Goal: Transaction & Acquisition: Subscribe to service/newsletter

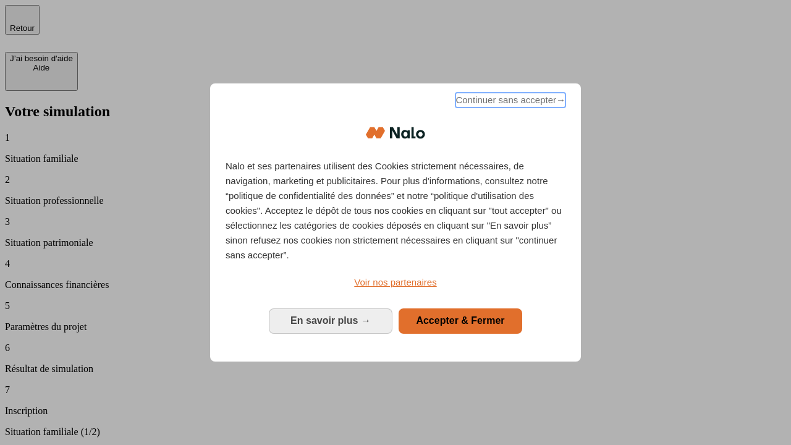
click at [509, 102] on span "Continuer sans accepter →" at bounding box center [511, 100] width 110 height 15
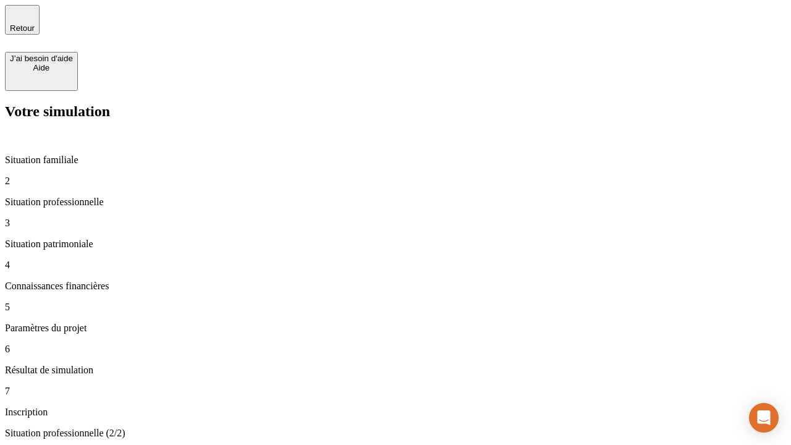
type input "70 000"
type input "1 000"
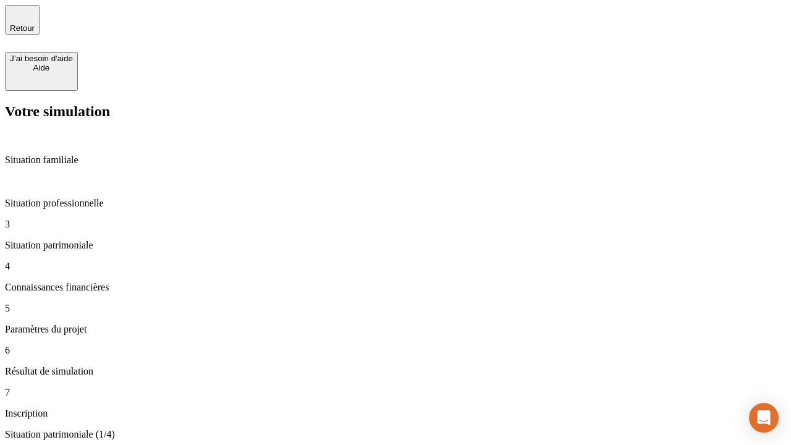
type input "800"
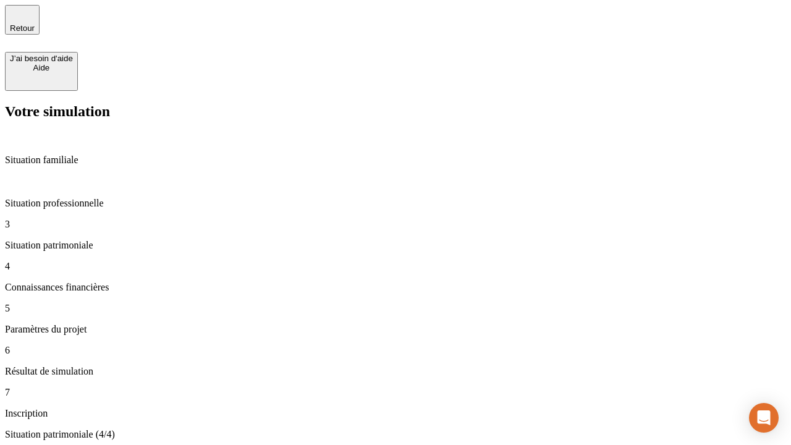
type input "6"
type input "400"
type input "3"
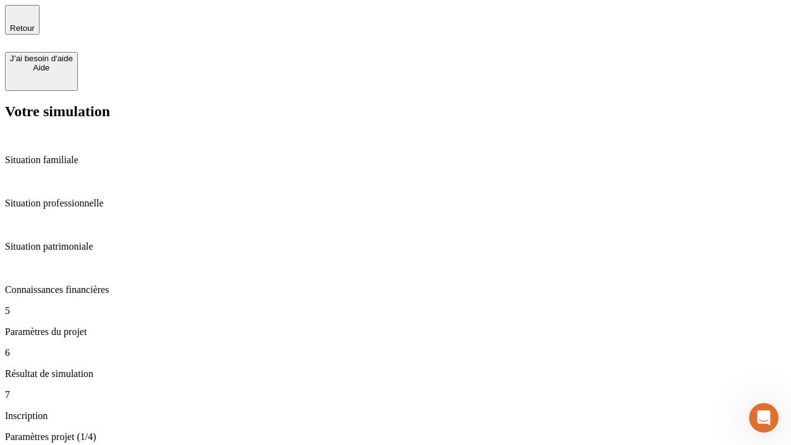
type input "35"
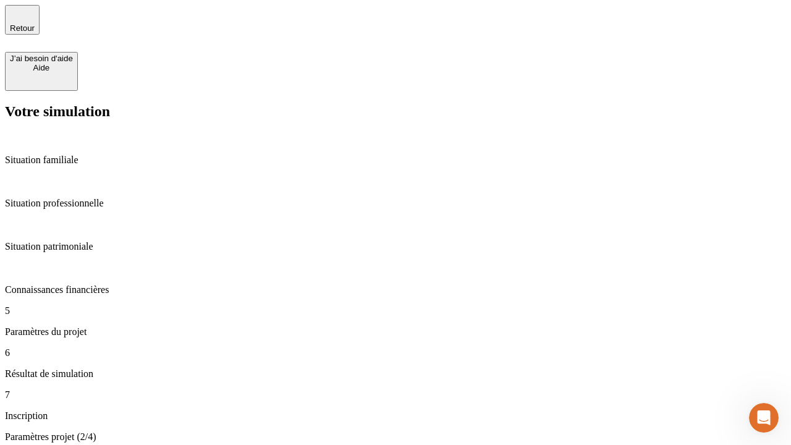
type input "500"
type input "640"
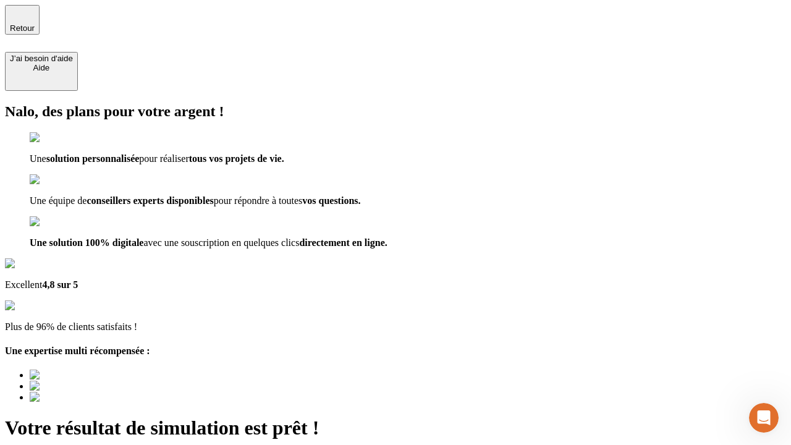
type input "[EMAIL_ADDRESS][DOMAIN_NAME]"
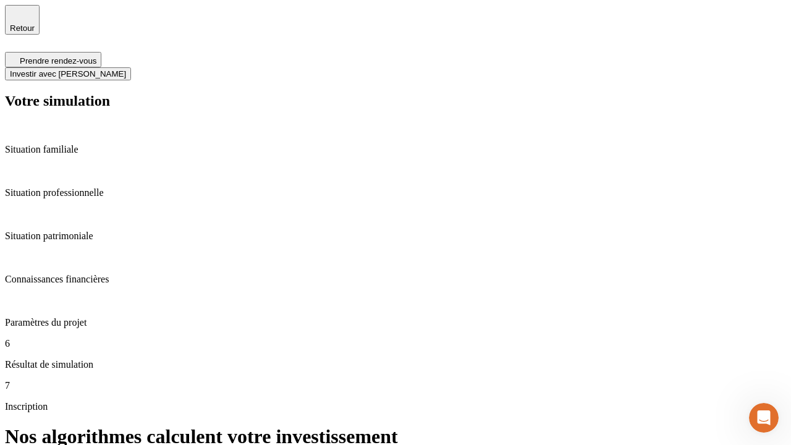
scroll to position [5, 0]
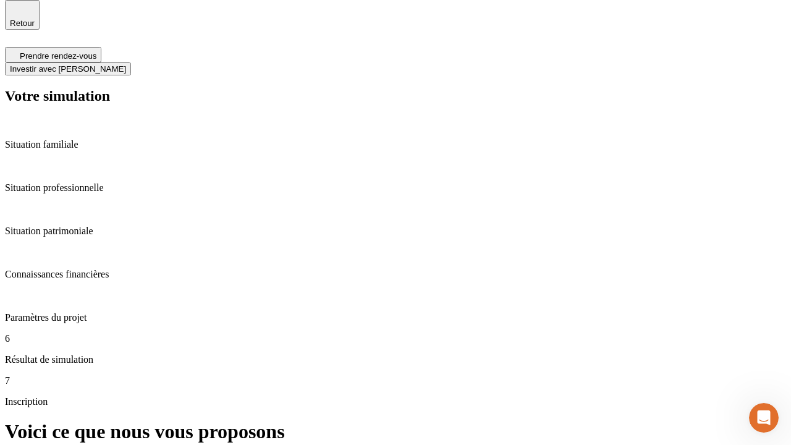
click at [126, 64] on span "Investir avec [PERSON_NAME]" at bounding box center [68, 68] width 116 height 9
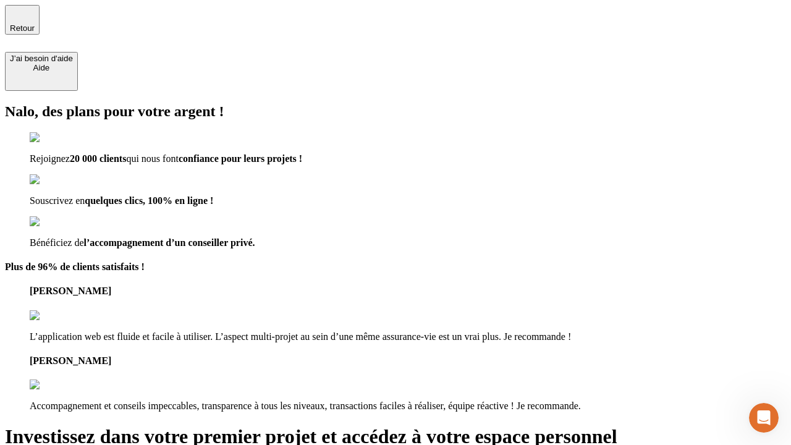
type input "[EMAIL_ADDRESS][DOMAIN_NAME]"
